Goal: Task Accomplishment & Management: Manage account settings

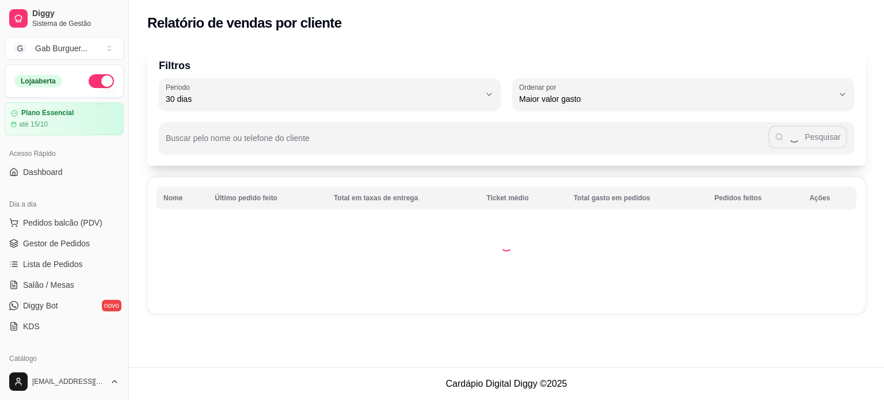
select select "30"
select select "HIGHEST_TOTAL_SPENT_WITH_ORDERS"
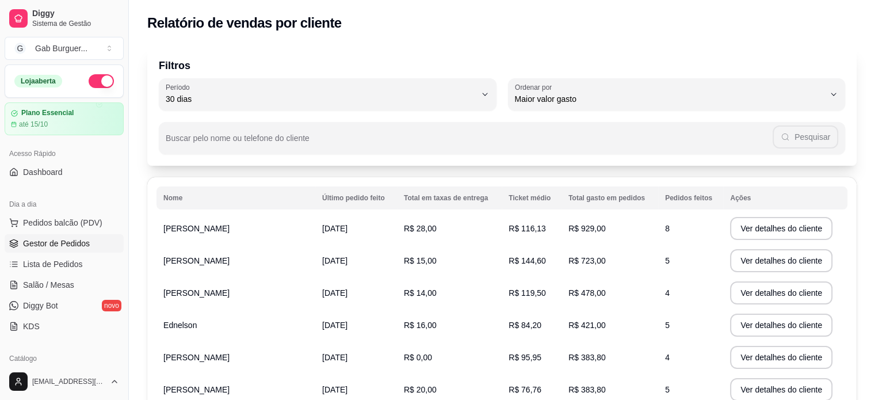
click at [75, 243] on span "Gestor de Pedidos" at bounding box center [56, 244] width 67 height 12
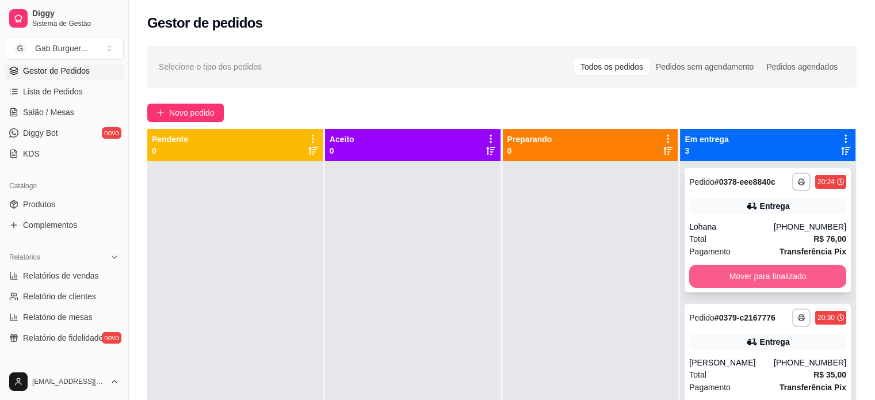
click at [718, 271] on button "Mover para finalizado" at bounding box center [767, 276] width 157 height 23
click at [719, 271] on button "Mover para finalizado" at bounding box center [767, 276] width 157 height 23
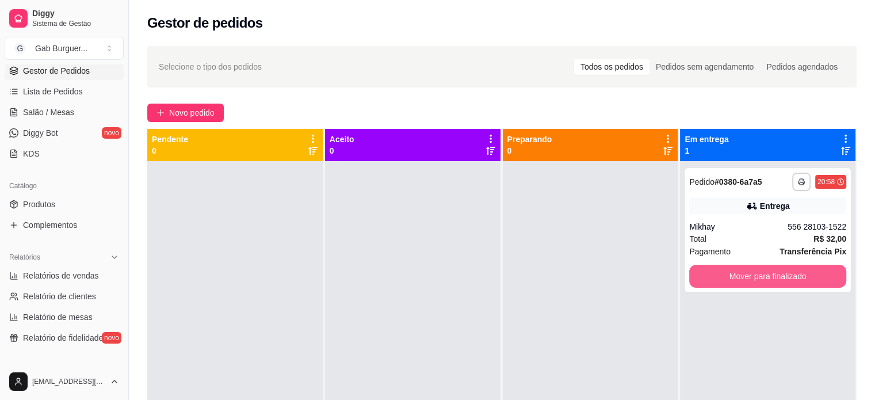
click at [717, 272] on button "Mover para finalizado" at bounding box center [767, 276] width 157 height 23
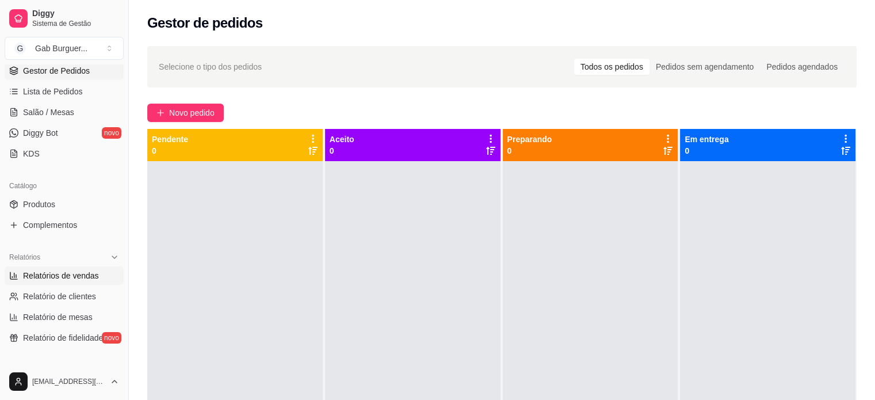
click at [83, 280] on span "Relatórios de vendas" at bounding box center [61, 276] width 76 height 12
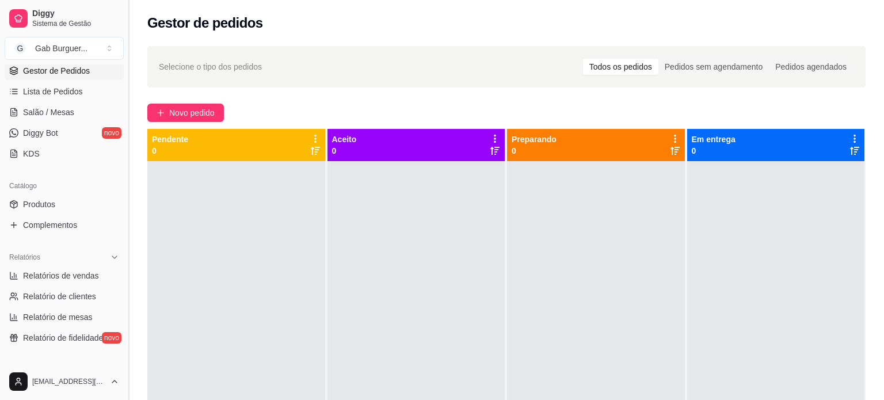
select select "ALL"
select select "0"
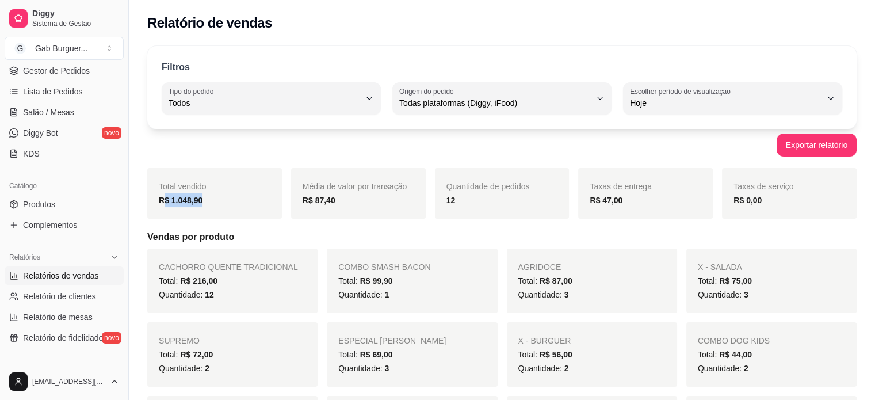
drag, startPoint x: 207, startPoint y: 203, endPoint x: 162, endPoint y: 198, distance: 44.6
click at [162, 198] on div "R$ 1.048,90" at bounding box center [215, 200] width 112 height 14
click at [617, 203] on strong "R$ 47,00" at bounding box center [606, 200] width 33 height 9
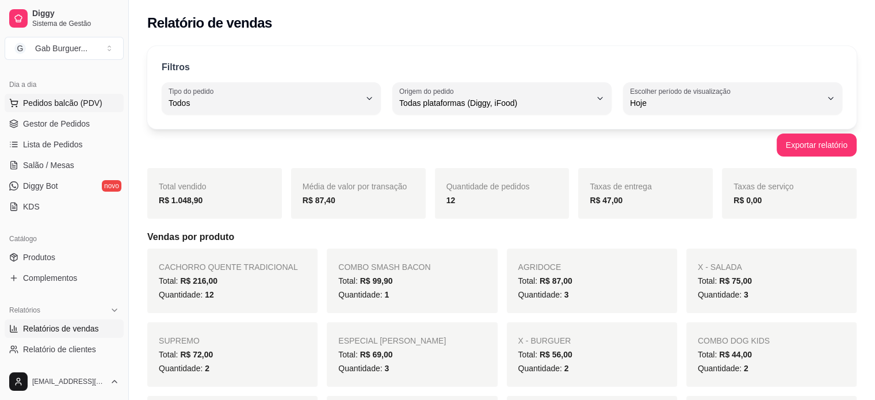
scroll to position [58, 0]
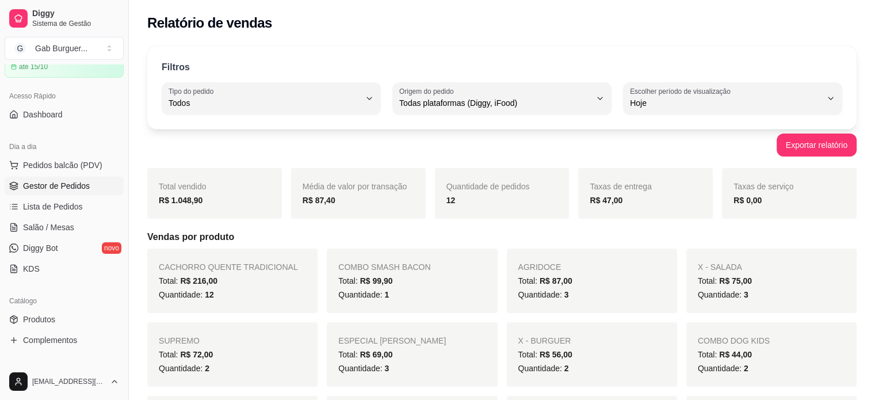
click at [89, 192] on link "Gestor de Pedidos" at bounding box center [64, 186] width 119 height 18
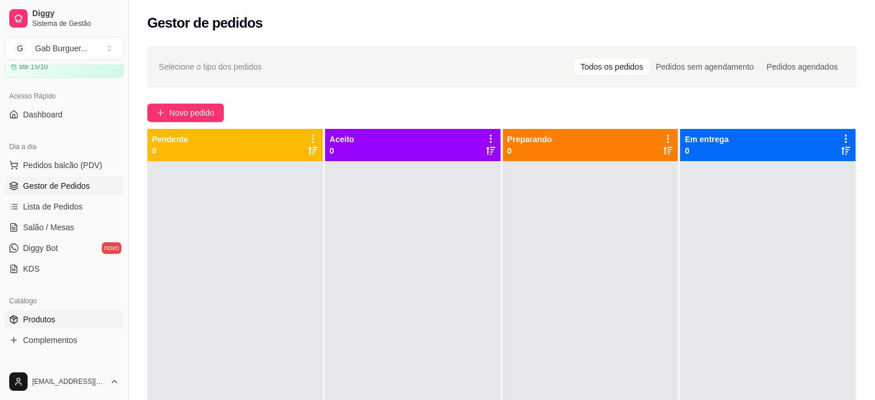
scroll to position [173, 0]
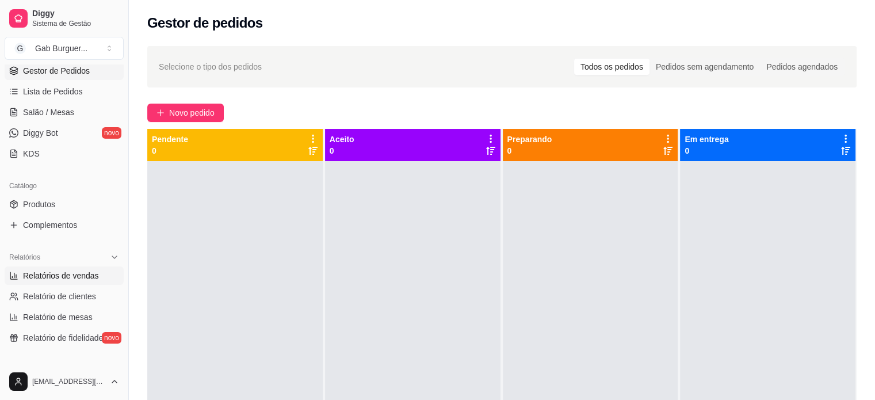
click at [76, 270] on span "Relatórios de vendas" at bounding box center [61, 276] width 76 height 12
select select "ALL"
select select "0"
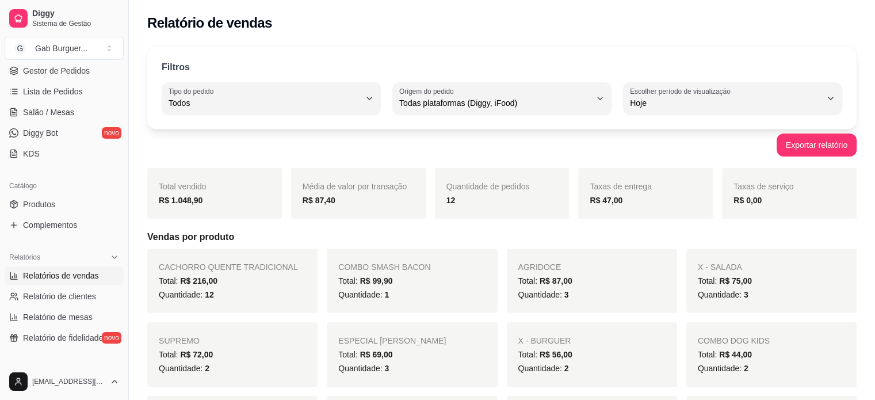
click at [639, 232] on h5 "Vendas por produto" at bounding box center [501, 237] width 709 height 14
click at [49, 295] on span "Relatório de clientes" at bounding box center [59, 297] width 73 height 12
select select "30"
select select "HIGHEST_TOTAL_SPENT_WITH_ORDERS"
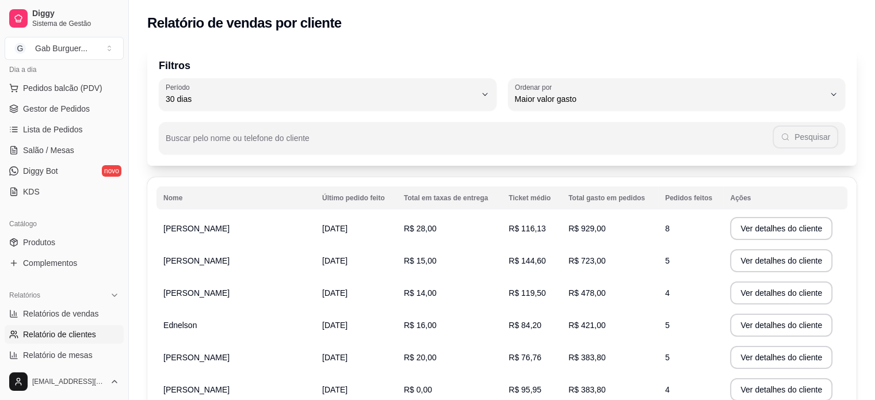
scroll to position [115, 0]
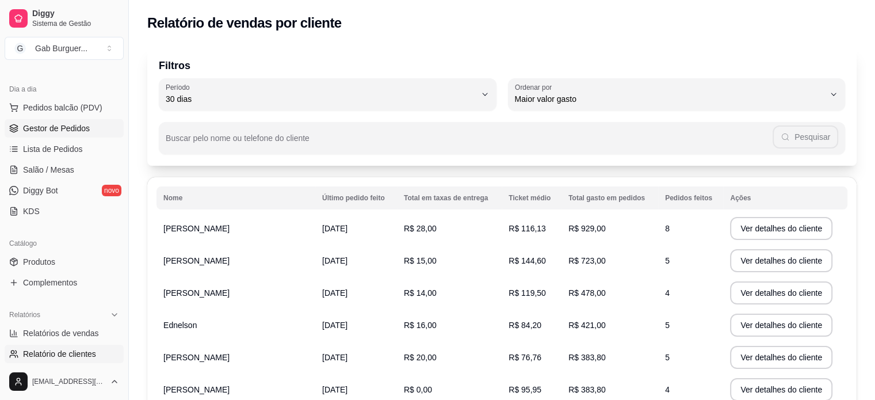
click at [60, 133] on link "Gestor de Pedidos" at bounding box center [64, 128] width 119 height 18
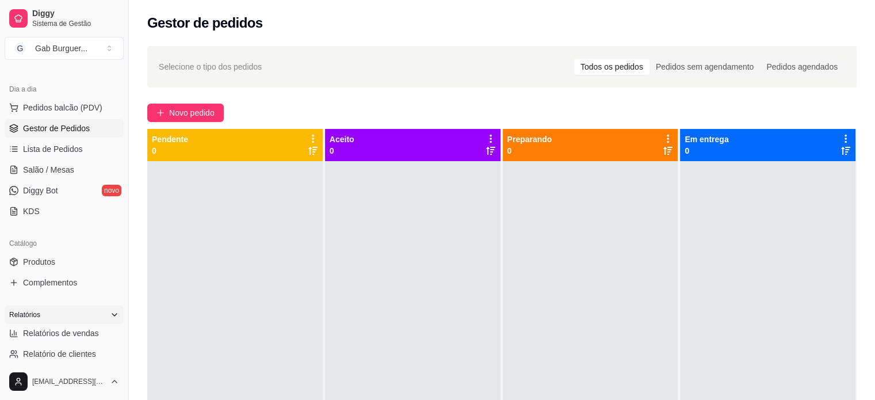
scroll to position [173, 0]
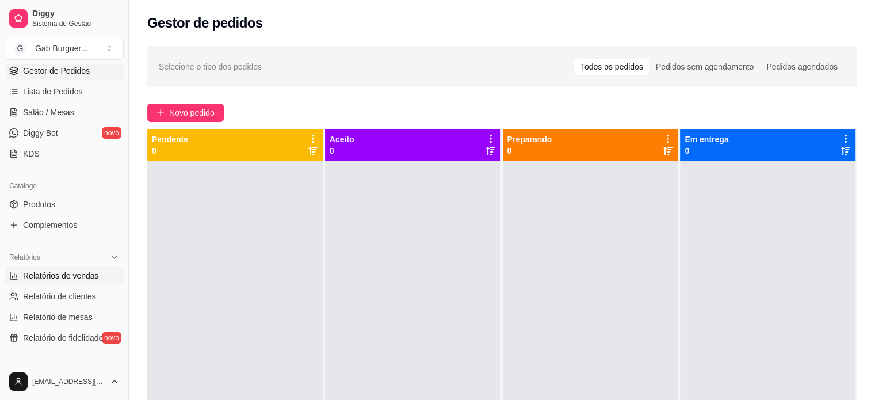
click at [60, 281] on link "Relatórios de vendas" at bounding box center [64, 275] width 119 height 18
select select "ALL"
select select "0"
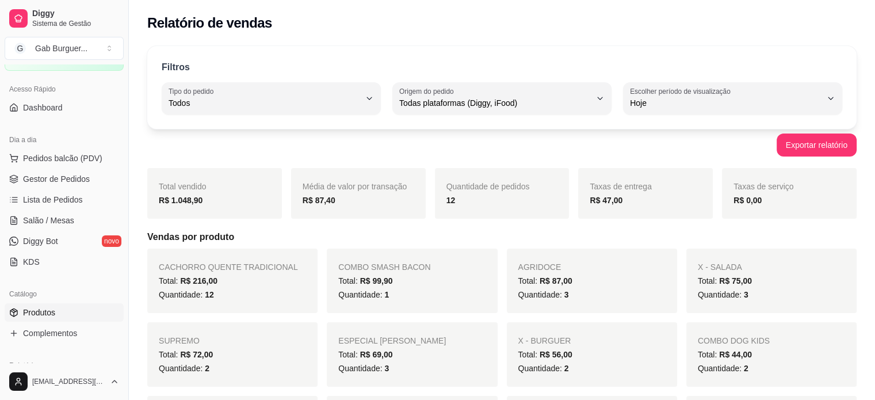
scroll to position [58, 0]
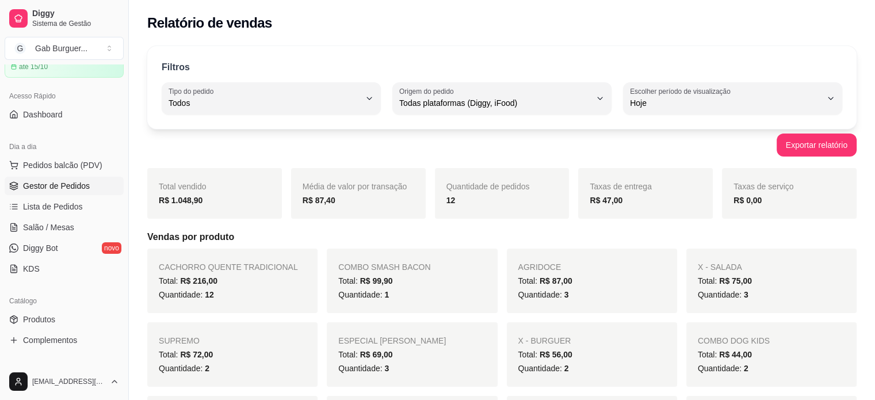
click at [55, 183] on span "Gestor de Pedidos" at bounding box center [56, 186] width 67 height 12
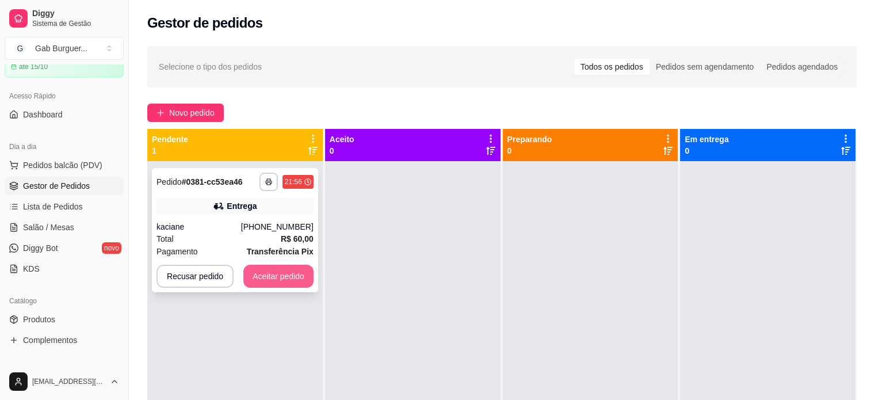
click at [280, 278] on button "Aceitar pedido" at bounding box center [278, 276] width 70 height 23
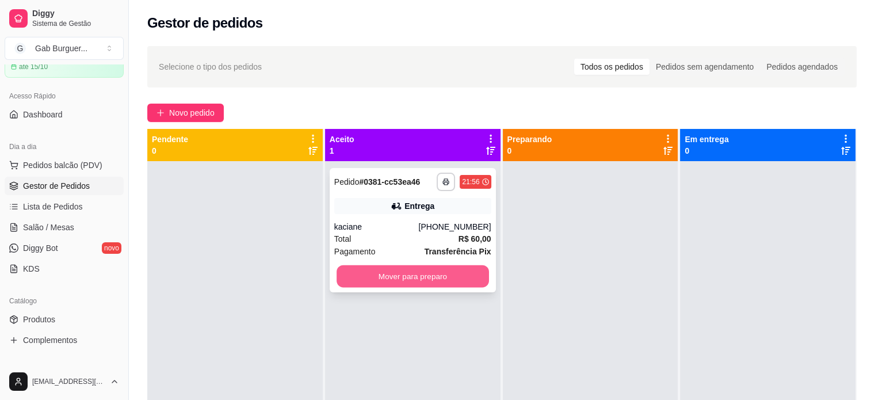
click at [427, 274] on button "Mover para preparo" at bounding box center [413, 276] width 152 height 22
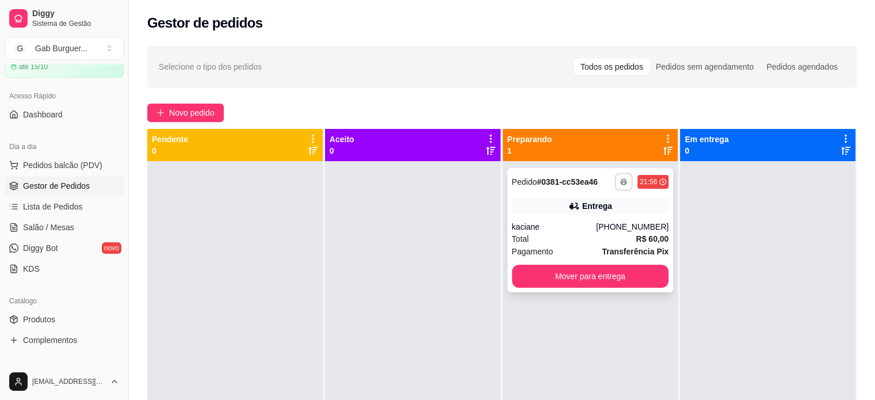
click at [624, 182] on button "button" at bounding box center [624, 182] width 18 height 18
click at [599, 218] on button "TOMATE MDK-080" at bounding box center [586, 222] width 83 height 18
click at [622, 184] on rect "button" at bounding box center [623, 183] width 3 height 2
click at [607, 226] on button "TOMATE MDK-080" at bounding box center [587, 222] width 81 height 18
